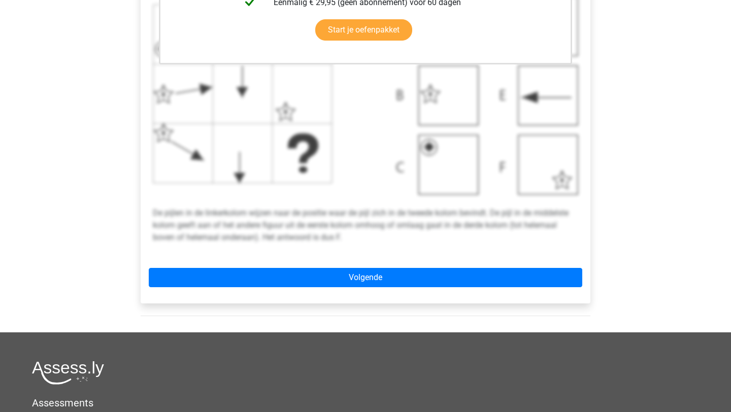
scroll to position [369, 0]
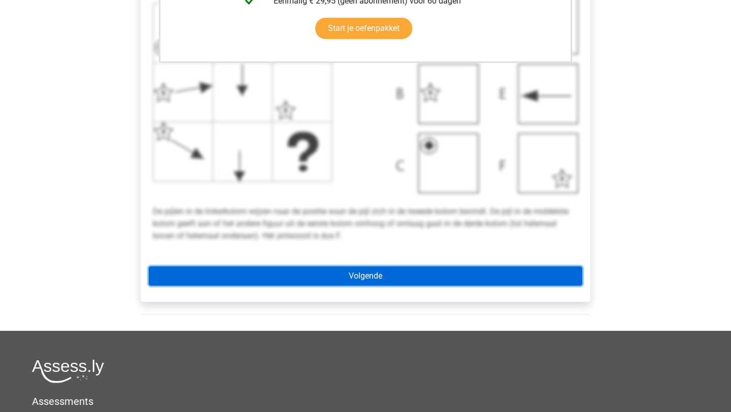
click at [377, 270] on link "Volgende" at bounding box center [366, 276] width 434 height 19
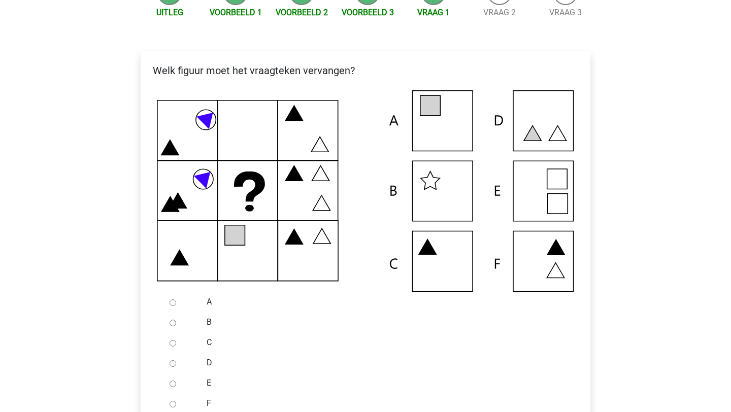
scroll to position [148, 0]
click at [432, 124] on icon at bounding box center [365, 192] width 417 height 202
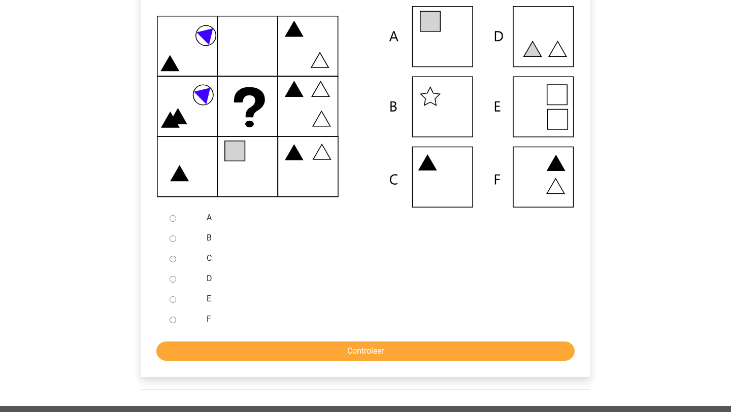
scroll to position [241, 0]
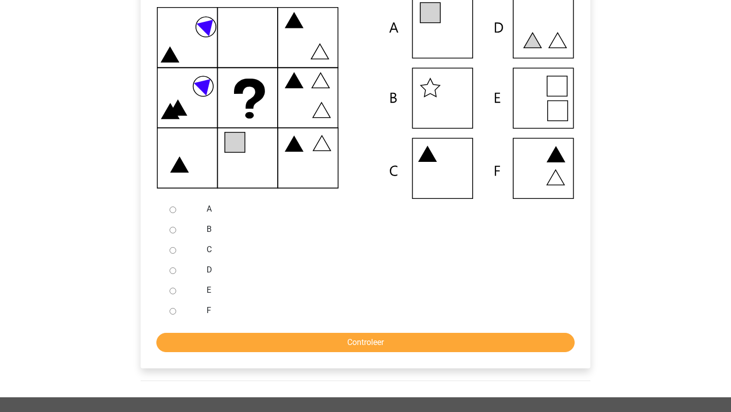
click at [171, 210] on input "A" at bounding box center [173, 210] width 7 height 7
radio input "true"
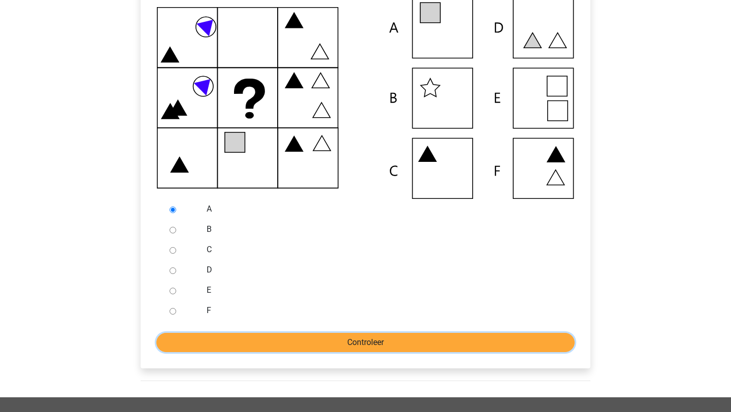
click at [348, 339] on input "Controleer" at bounding box center [365, 342] width 418 height 19
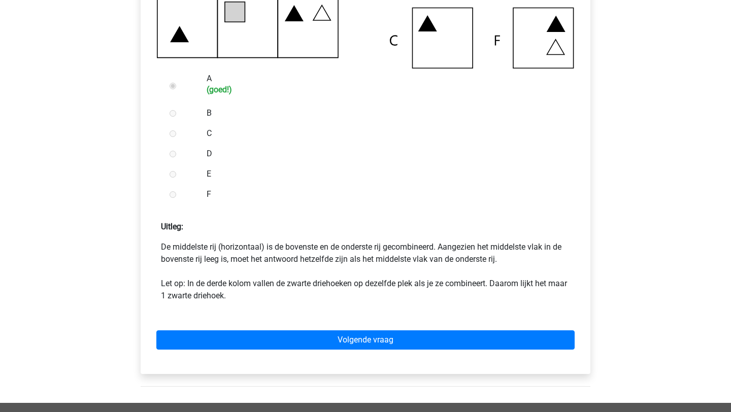
scroll to position [373, 0]
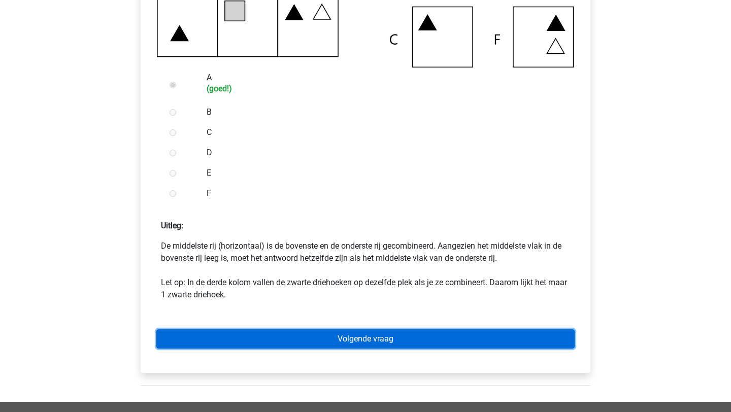
click at [370, 332] on link "Volgende vraag" at bounding box center [365, 339] width 418 height 19
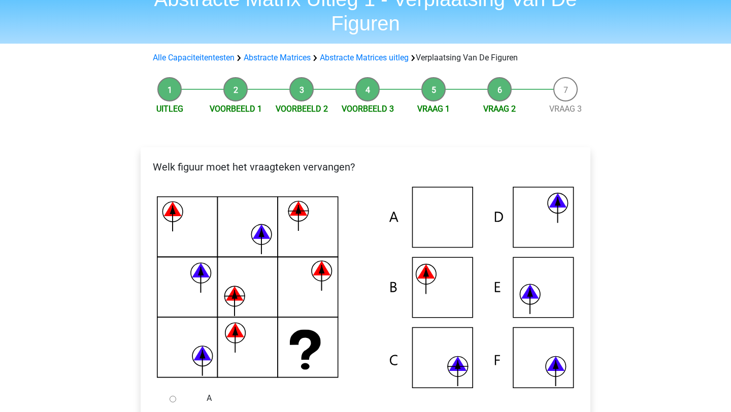
scroll to position [51, 0]
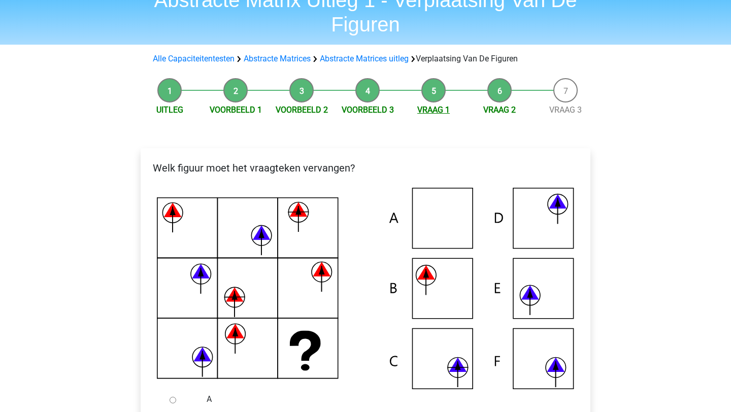
click at [439, 108] on link "Vraag 1" at bounding box center [433, 110] width 32 height 10
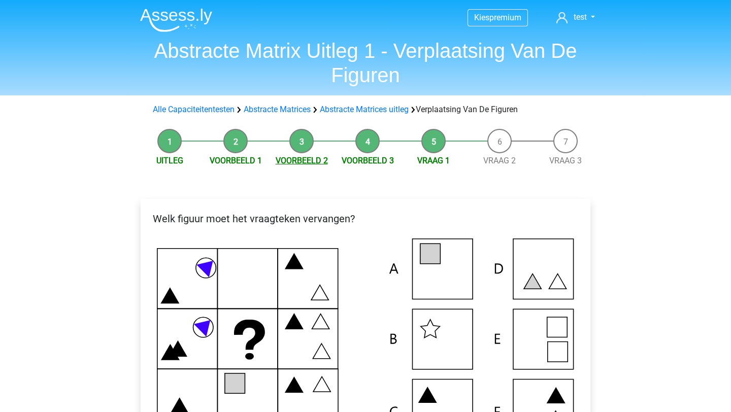
click at [299, 157] on link "Voorbeeld 2" at bounding box center [302, 161] width 52 height 10
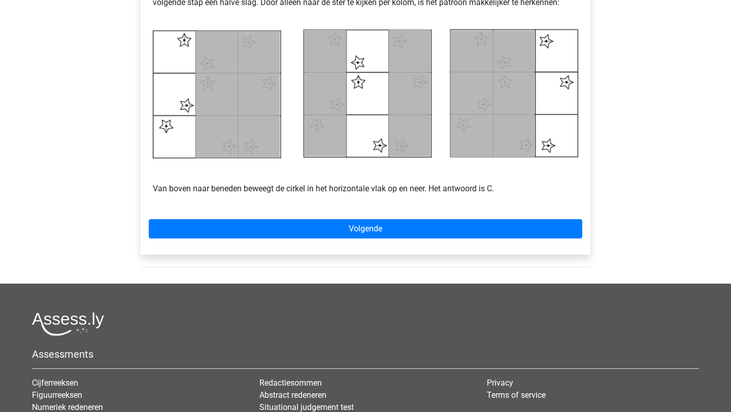
scroll to position [467, 0]
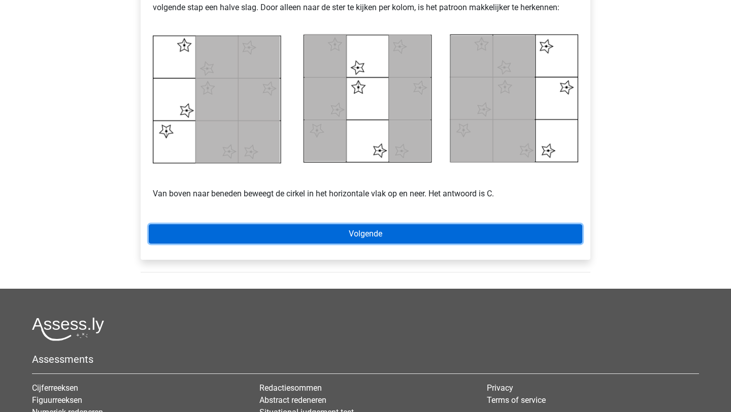
click at [346, 231] on link "Volgende" at bounding box center [366, 233] width 434 height 19
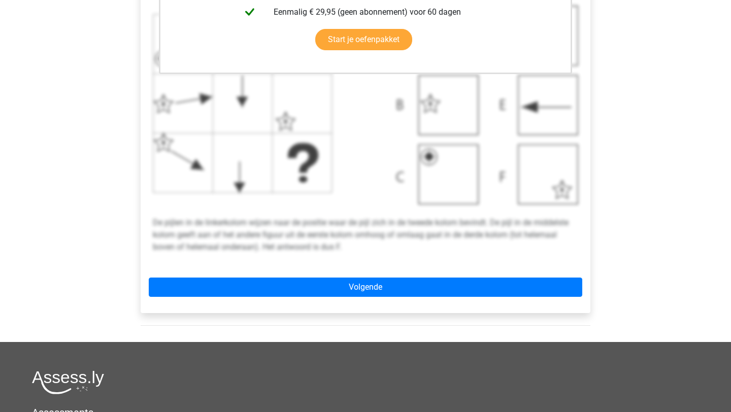
scroll to position [359, 0]
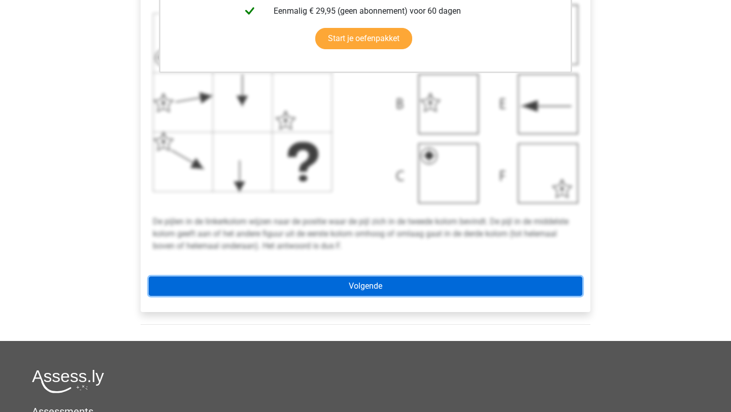
click at [362, 289] on link "Volgende" at bounding box center [366, 286] width 434 height 19
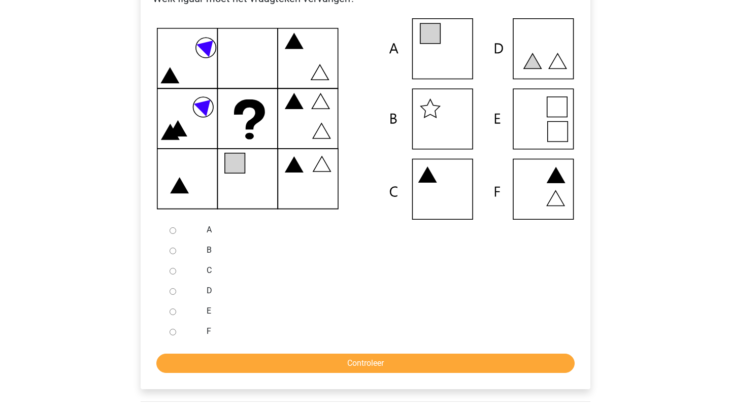
scroll to position [221, 0]
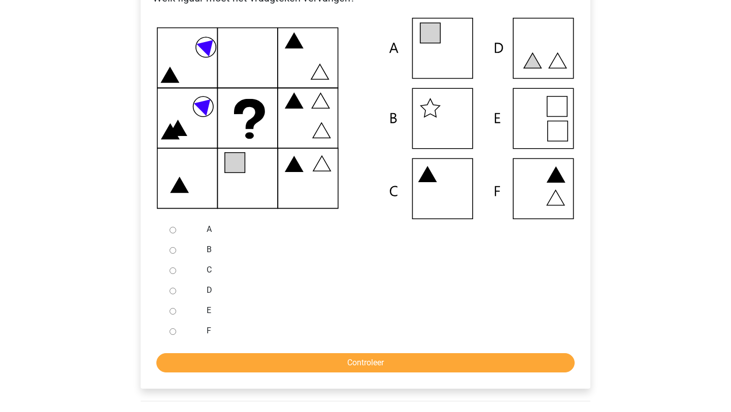
click at [174, 232] on input "A" at bounding box center [173, 230] width 7 height 7
radio input "true"
click at [337, 357] on input "Controleer" at bounding box center [365, 362] width 418 height 19
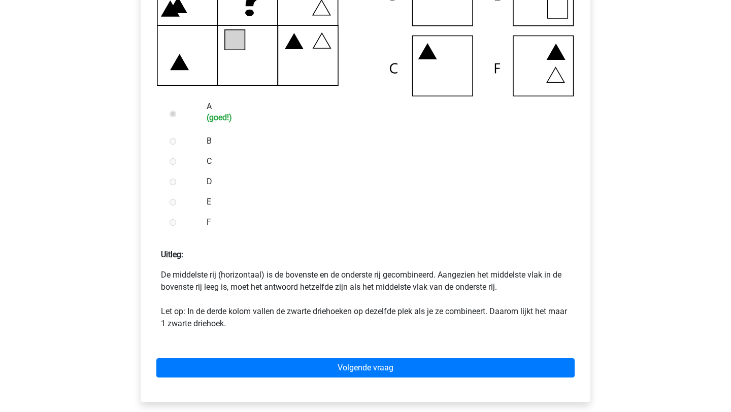
scroll to position [348, 0]
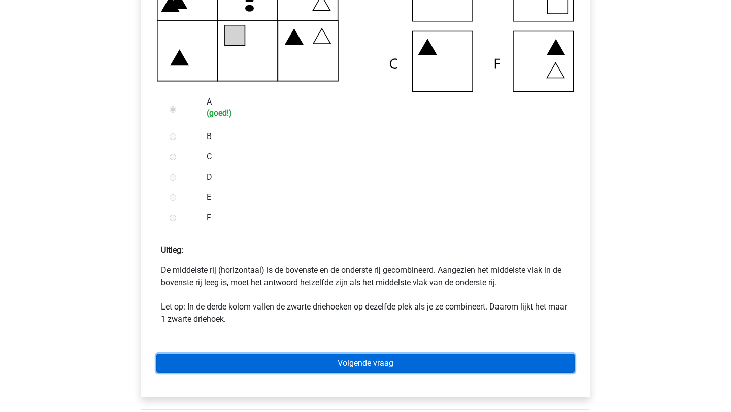
click at [352, 363] on link "Volgende vraag" at bounding box center [365, 363] width 418 height 19
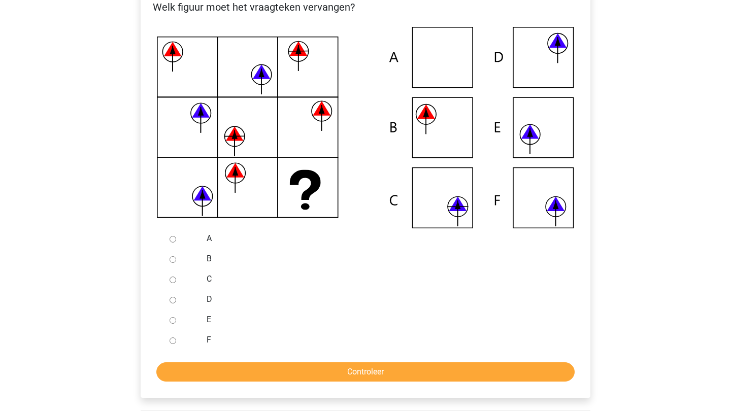
scroll to position [218, 0]
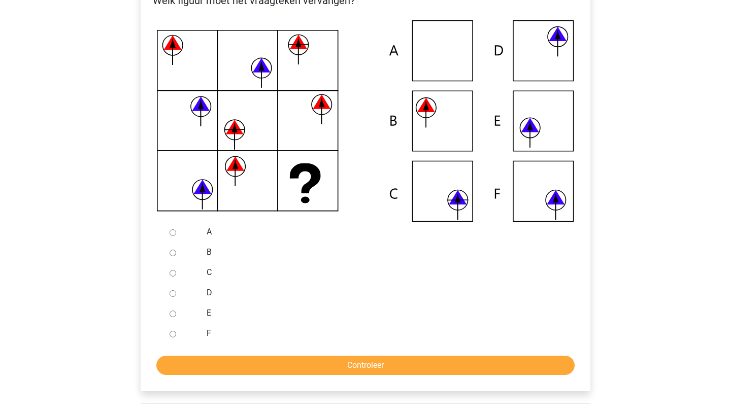
click at [177, 335] on div at bounding box center [183, 333] width 34 height 20
click at [173, 334] on input "F" at bounding box center [173, 334] width 7 height 7
radio input "true"
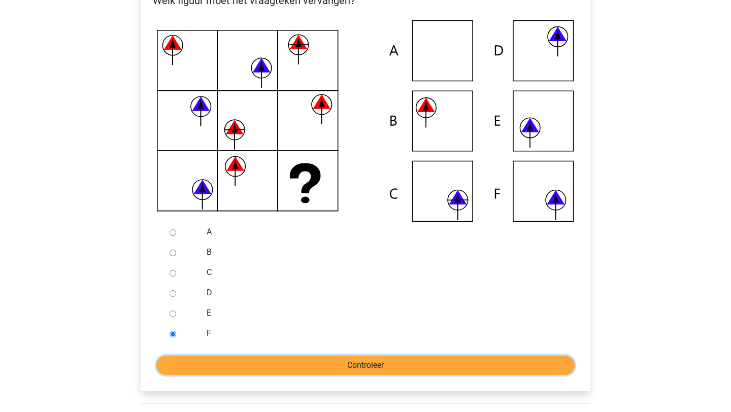
click at [239, 357] on input "Controleer" at bounding box center [365, 365] width 418 height 19
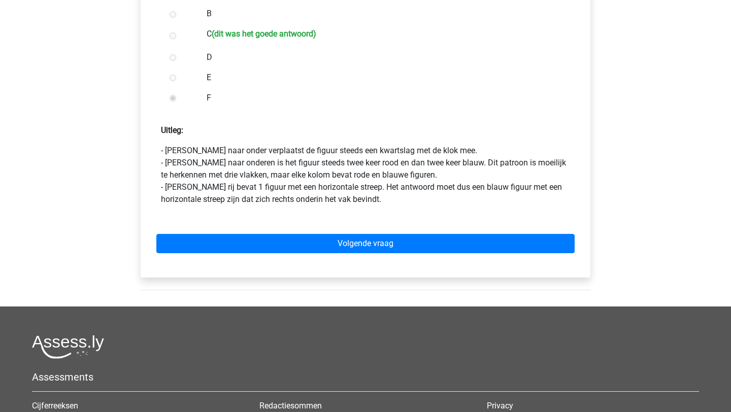
scroll to position [414, 0]
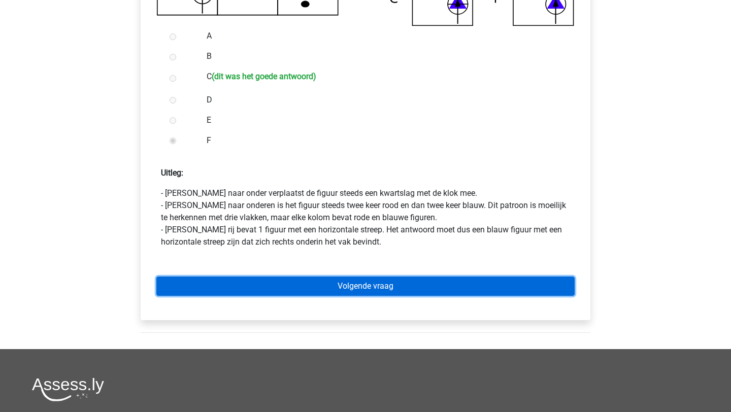
click at [363, 288] on link "Volgende vraag" at bounding box center [365, 286] width 418 height 19
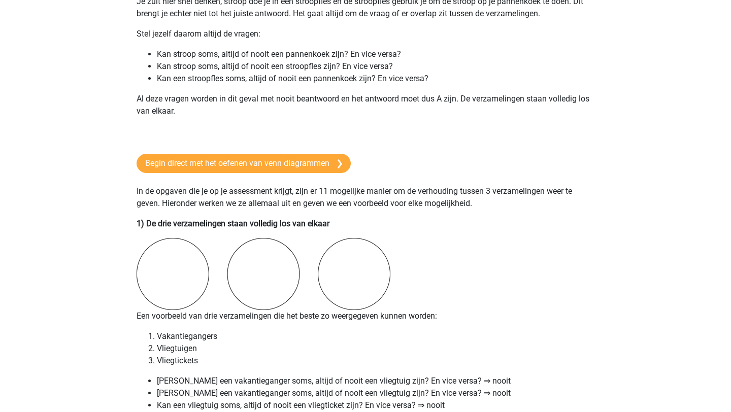
scroll to position [598, 0]
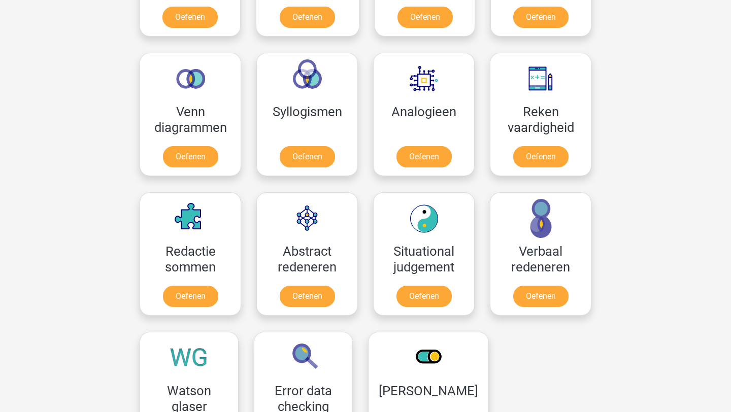
scroll to position [566, 0]
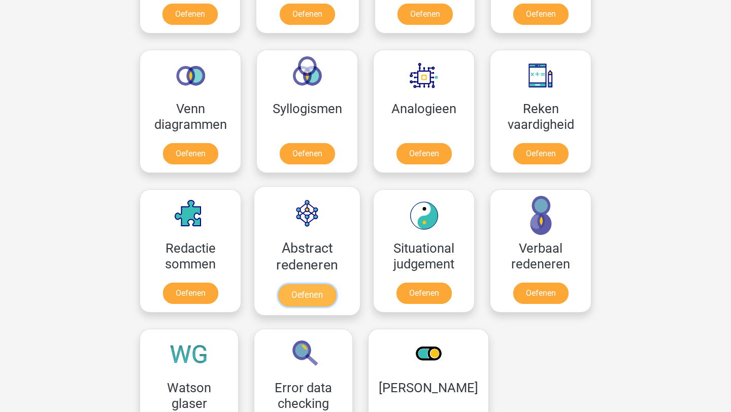
click at [305, 297] on link "Oefenen" at bounding box center [307, 295] width 58 height 22
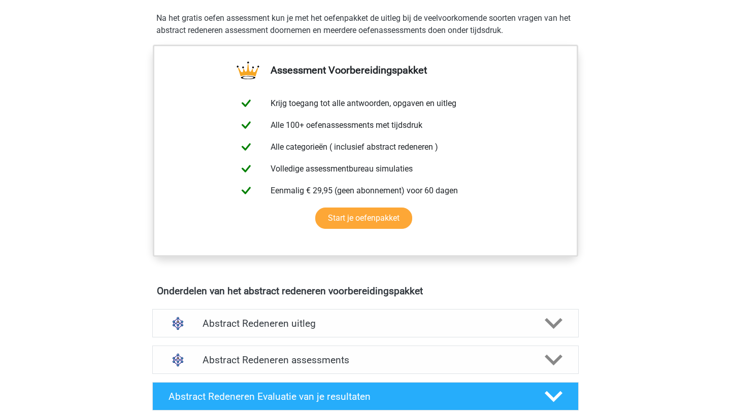
scroll to position [329, 0]
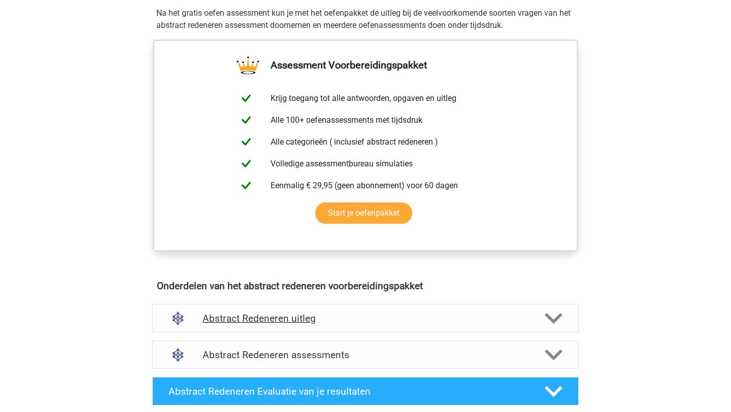
click at [286, 313] on h4 "Abstract Redeneren uitleg" at bounding box center [366, 319] width 326 height 12
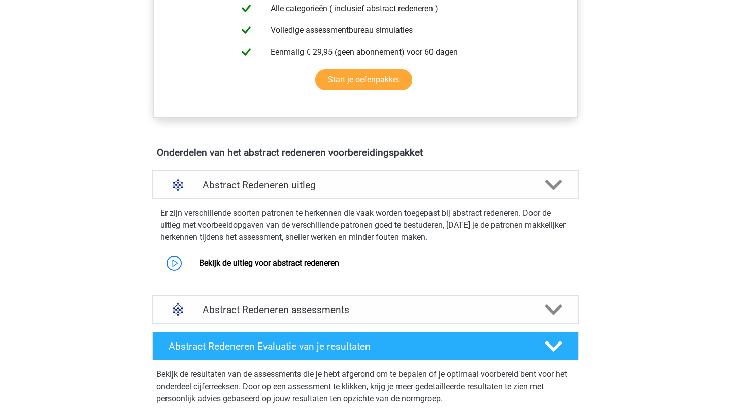
scroll to position [472, 0]
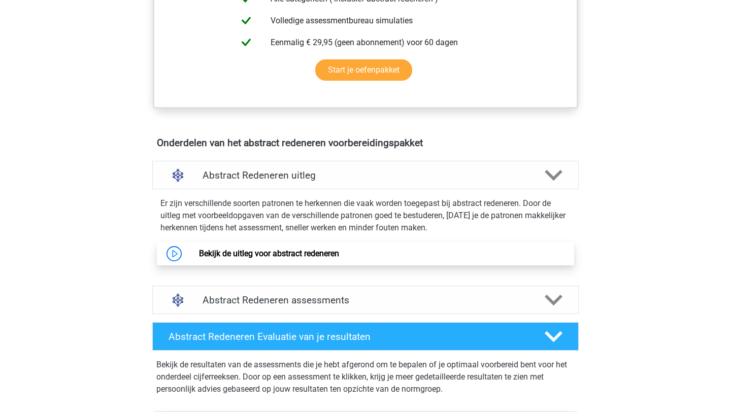
click at [199, 249] on link "Bekijk de uitleg voor abstract redeneren" at bounding box center [269, 254] width 140 height 10
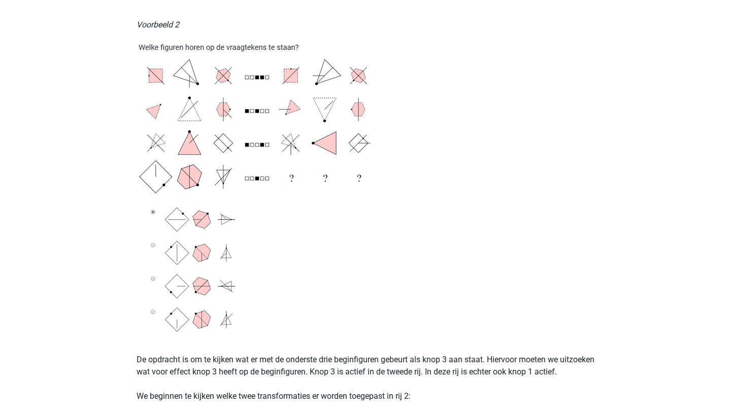
scroll to position [1298, 0]
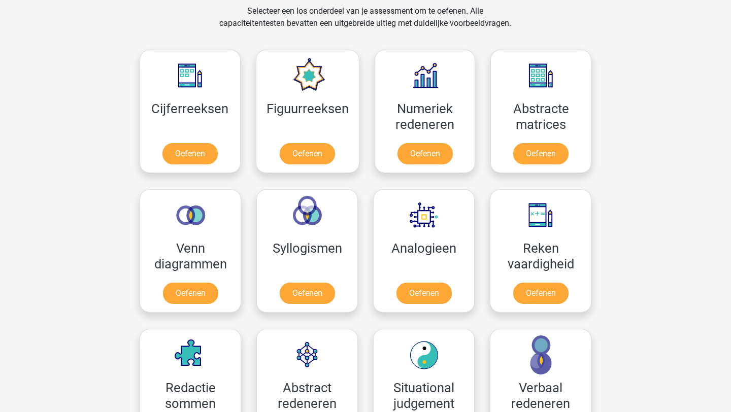
scroll to position [423, 0]
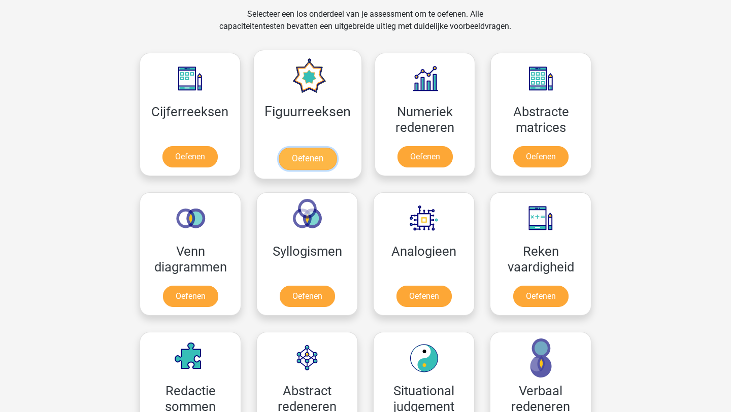
click at [309, 157] on link "Oefenen" at bounding box center [307, 159] width 58 height 22
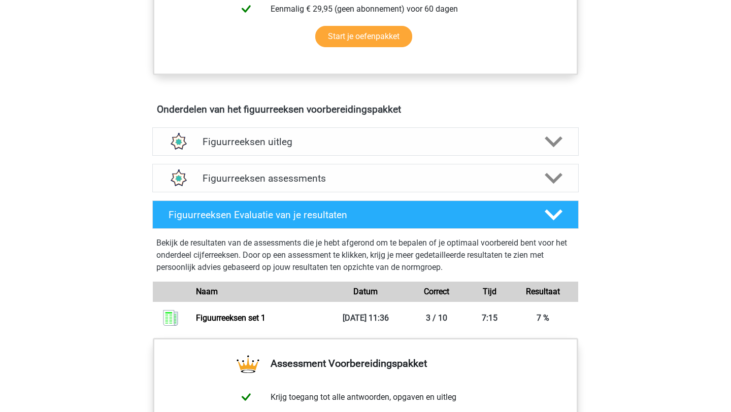
scroll to position [526, 0]
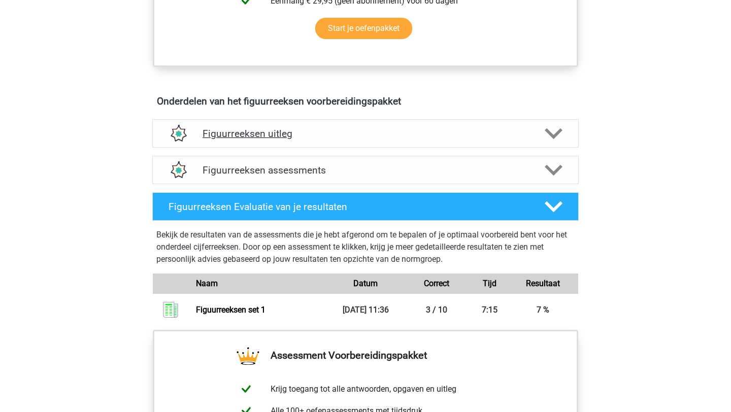
click at [264, 138] on h4 "Figuurreeksen uitleg" at bounding box center [366, 134] width 326 height 12
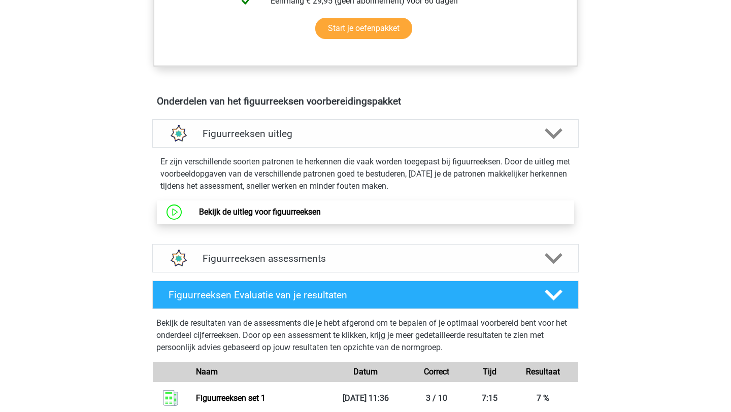
click at [199, 213] on link "Bekijk de uitleg voor figuurreeksen" at bounding box center [260, 212] width 122 height 10
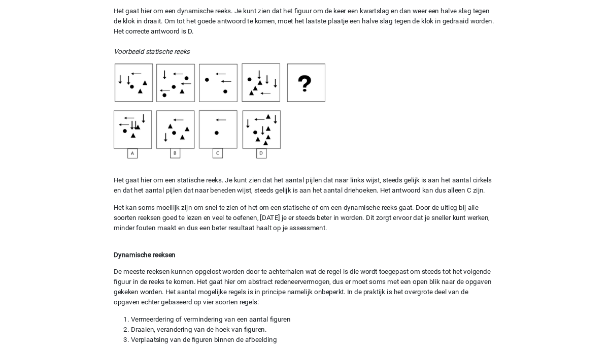
scroll to position [505, 0]
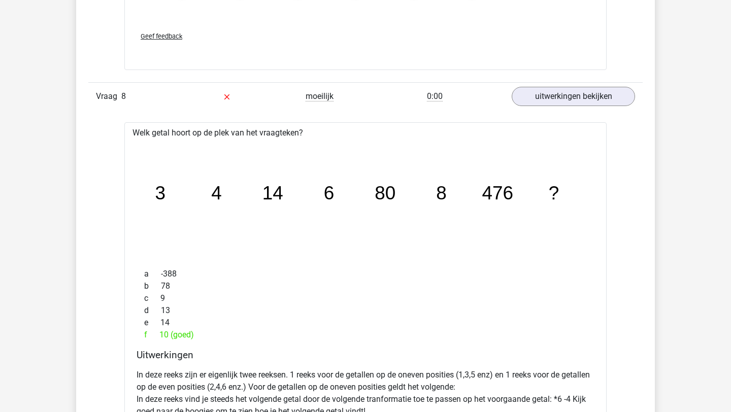
scroll to position [1995, 0]
